Goal: Task Accomplishment & Management: Complete application form

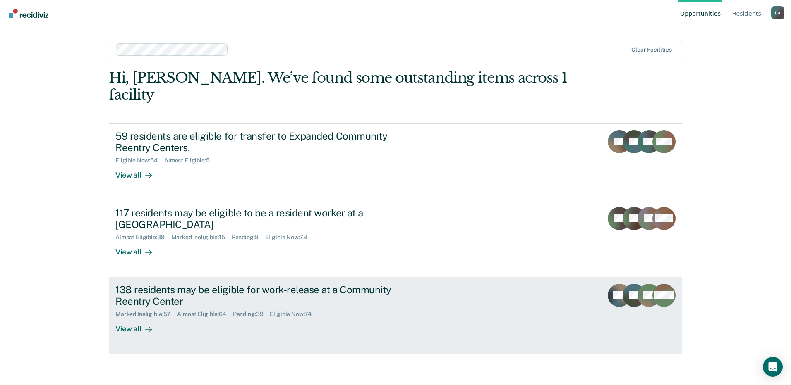
click at [190, 284] on div "138 residents may be eligible for work-release at a Community Reentry Center" at bounding box center [260, 296] width 290 height 24
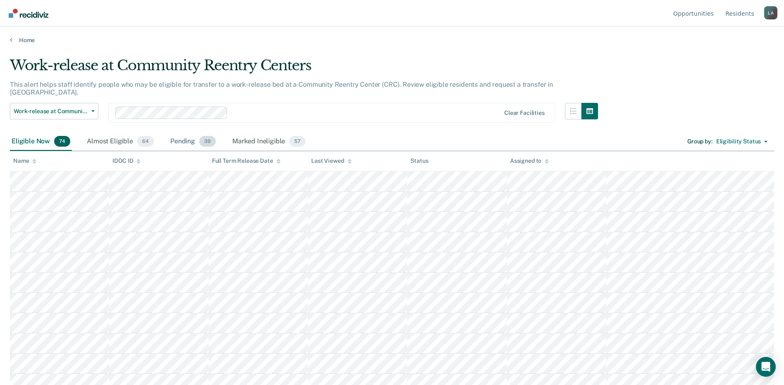
click at [180, 133] on div "Pending 39" at bounding box center [193, 142] width 49 height 18
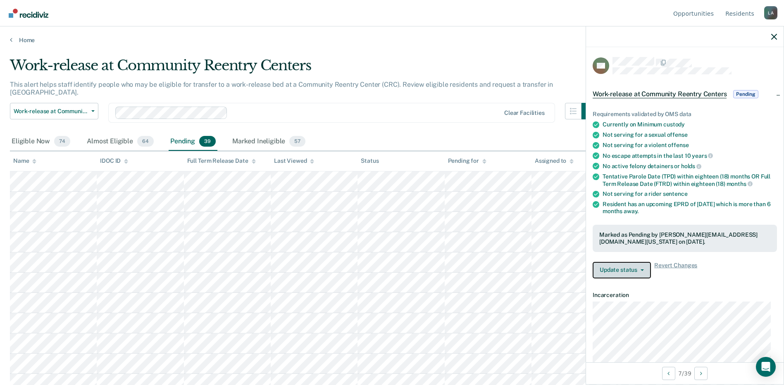
click at [638, 270] on span "button" at bounding box center [641, 271] width 7 height 2
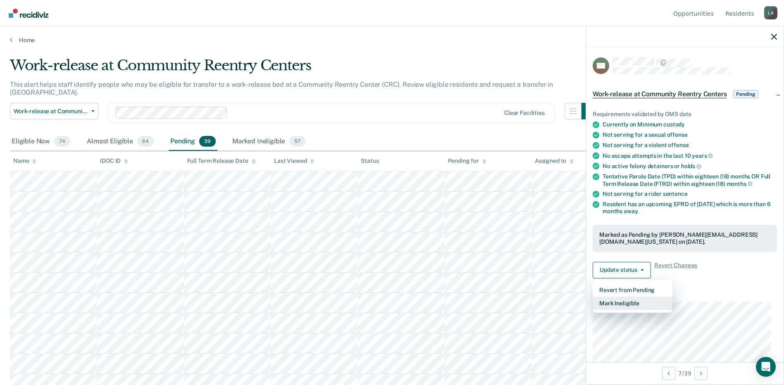
click at [630, 307] on button "Mark Ineligible" at bounding box center [633, 303] width 80 height 13
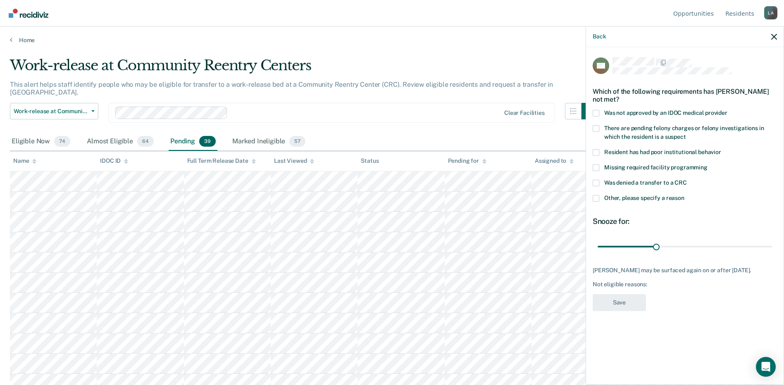
click at [596, 183] on span at bounding box center [596, 183] width 7 height 7
click at [687, 180] on input "Was denied a transfer to a CRC" at bounding box center [687, 180] width 0 height 0
drag, startPoint x: 656, startPoint y: 244, endPoint x: 786, endPoint y: 247, distance: 129.9
type input "180"
click at [772, 247] on input "range" at bounding box center [685, 246] width 174 height 14
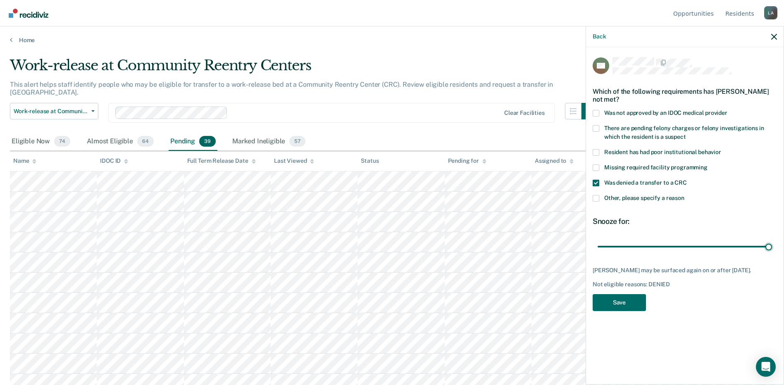
drag, startPoint x: 594, startPoint y: 198, endPoint x: 599, endPoint y: 201, distance: 5.6
click at [595, 198] on span at bounding box center [596, 198] width 7 height 7
click at [685, 195] on input "Other, please specify a reason" at bounding box center [685, 195] width 0 height 0
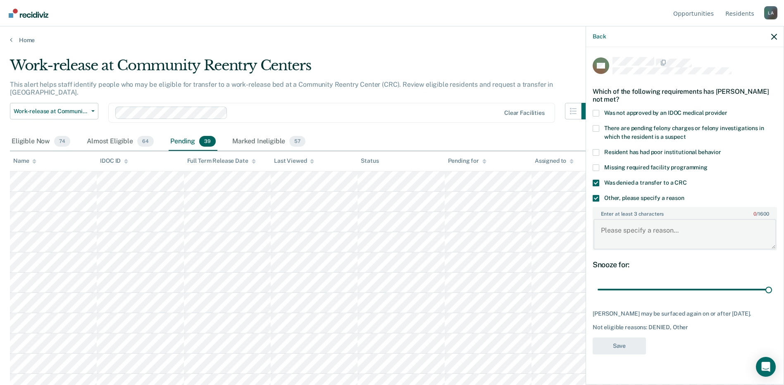
click at [617, 227] on textarea "Enter at least 3 characters 0 / 1600" at bounding box center [685, 234] width 183 height 31
paste textarea "[PERSON_NAME]: Pending escape charges out of [GEOGRAPHIC_DATA], misdemeanor [DA…"
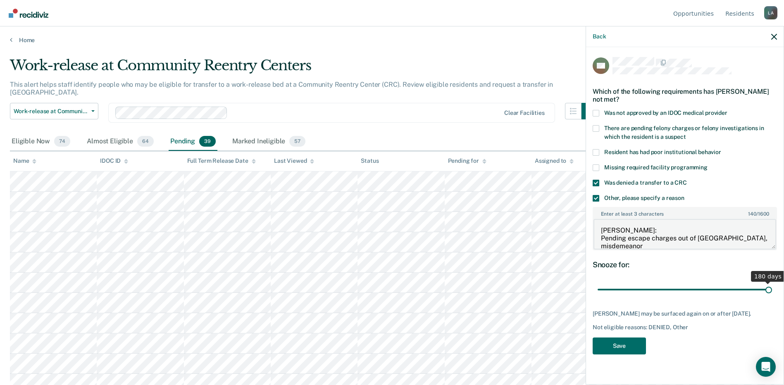
scroll to position [17, 0]
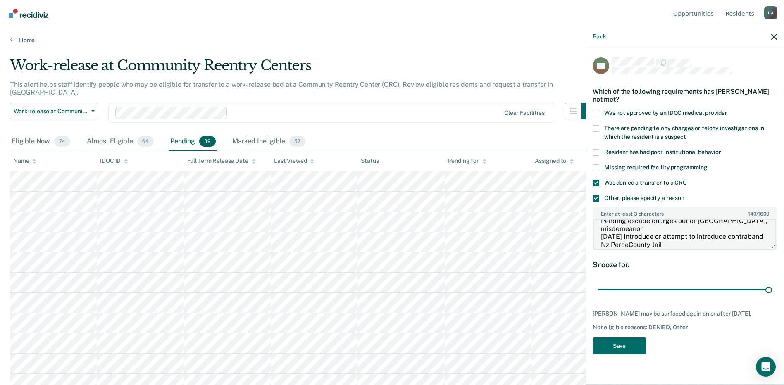
click at [668, 243] on textarea "[PERSON_NAME]: Pending escape charges out of [GEOGRAPHIC_DATA], misdemeanor [DA…" at bounding box center [685, 234] width 183 height 31
drag, startPoint x: 642, startPoint y: 244, endPoint x: 646, endPoint y: 246, distance: 4.3
click at [644, 245] on textarea "[PERSON_NAME]: [PERSON_NAME] escape charges out of [GEOGRAPHIC_DATA], misdemean…" at bounding box center [685, 234] width 183 height 31
drag, startPoint x: 601, startPoint y: 233, endPoint x: 590, endPoint y: 234, distance: 11.2
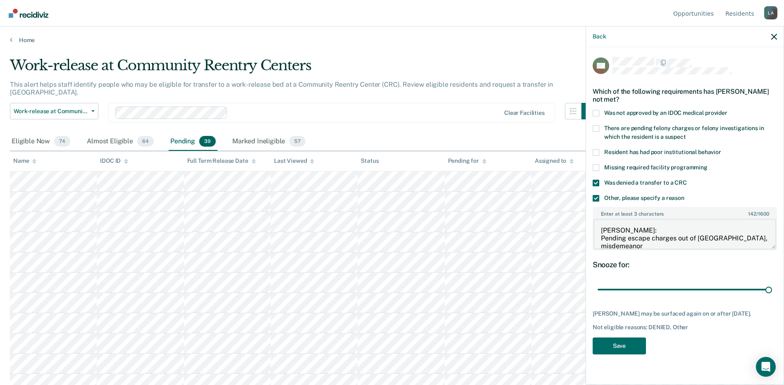
click at [590, 234] on div "AW Which of the following requirements has [PERSON_NAME] not met? Was not appro…" at bounding box center [685, 215] width 198 height 336
type textarea "Pending escape charges out of [GEOGRAPHIC_DATA], misdemeanor [DATE] Introduce o…"
drag, startPoint x: 617, startPoint y: 346, endPoint x: 613, endPoint y: 345, distance: 4.5
click at [617, 347] on button "Save" at bounding box center [619, 346] width 53 height 17
